Goal: Navigation & Orientation: Find specific page/section

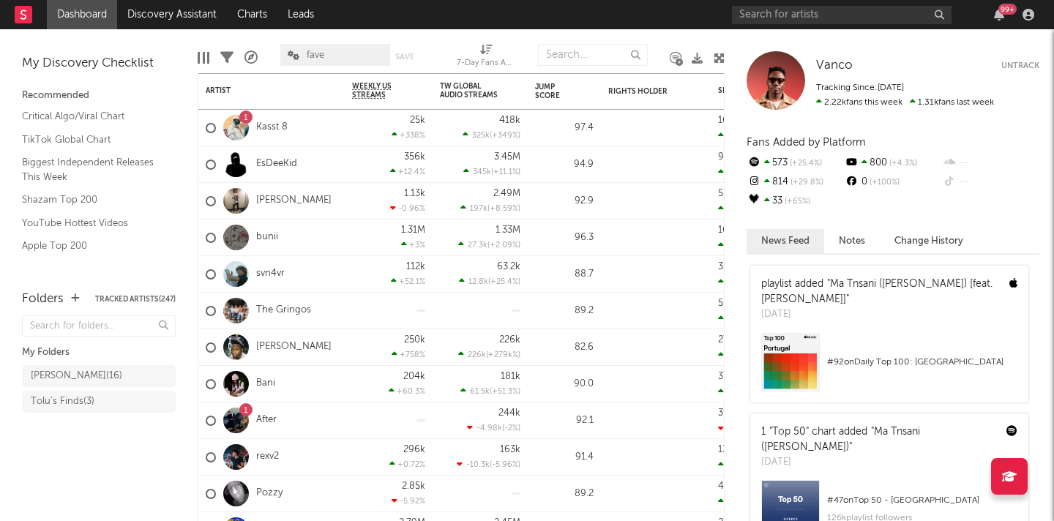
click at [88, 415] on span "Tolu's Finds ( 3 )" at bounding box center [99, 404] width 154 height 26
click at [87, 410] on div "Tolu's Finds ( 3 )" at bounding box center [63, 402] width 64 height 18
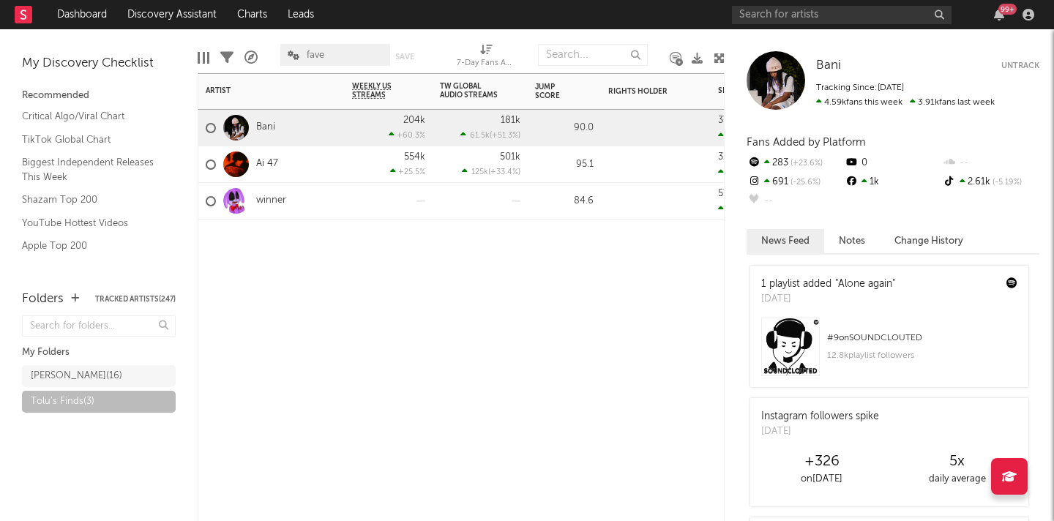
click at [590, 307] on div "Artist Notifications Weekly US Streams WoW % Change TW Global Audio Streams TW …" at bounding box center [461, 297] width 527 height 448
